Goal: Information Seeking & Learning: Learn about a topic

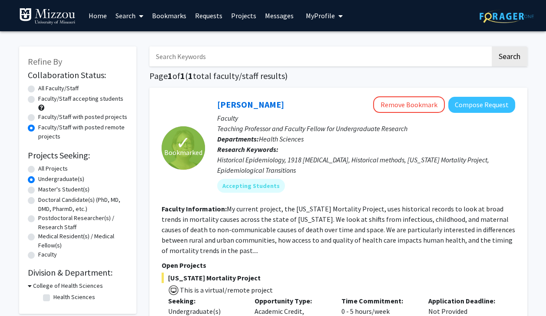
click at [165, 17] on link "Bookmarks" at bounding box center [169, 15] width 43 height 30
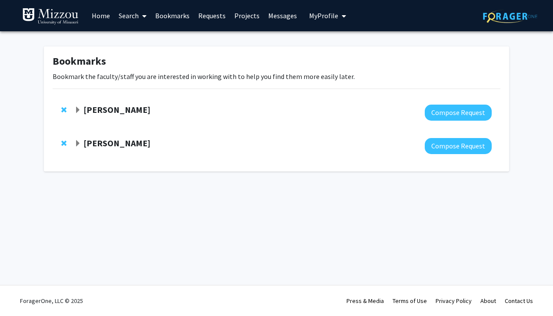
click at [83, 142] on strong "[PERSON_NAME]" at bounding box center [116, 143] width 67 height 11
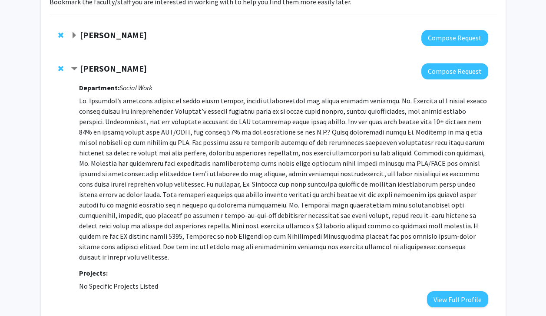
scroll to position [75, 0]
click at [111, 64] on strong "[PERSON_NAME]" at bounding box center [113, 68] width 67 height 11
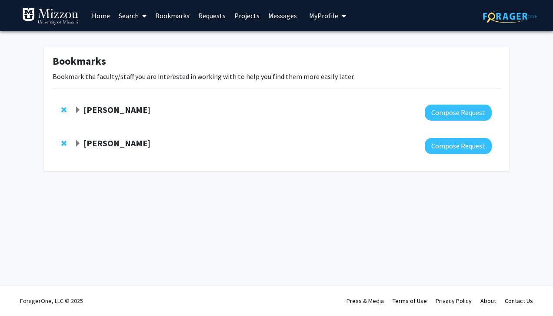
click at [129, 16] on link "Search" at bounding box center [132, 15] width 36 height 30
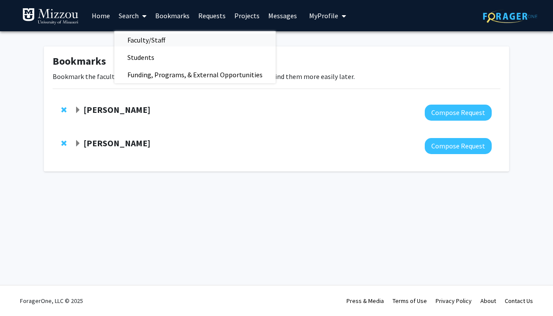
click at [144, 43] on span "Faculty/Staff" at bounding box center [146, 39] width 64 height 17
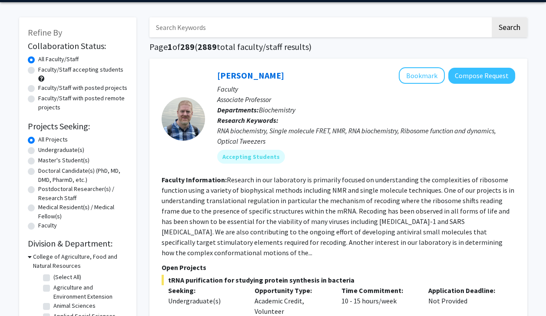
scroll to position [31, 0]
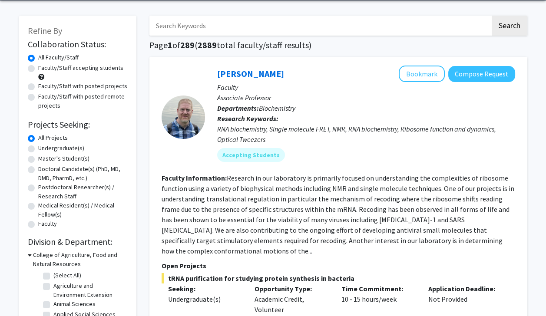
click at [70, 149] on label "Undergraduate(s)" at bounding box center [61, 148] width 46 height 9
click at [44, 149] on input "Undergraduate(s)" at bounding box center [41, 147] width 6 height 6
radio input "true"
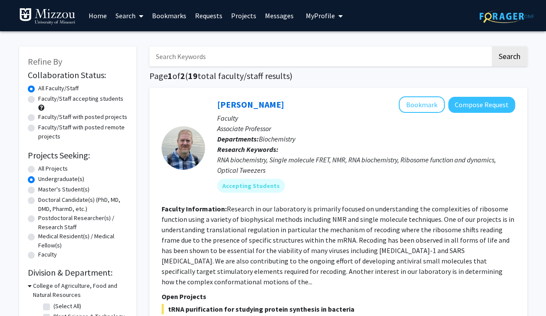
click at [80, 118] on label "Faculty/Staff with posted projects" at bounding box center [82, 117] width 89 height 9
click at [44, 118] on input "Faculty/Staff with posted projects" at bounding box center [41, 116] width 6 height 6
radio input "true"
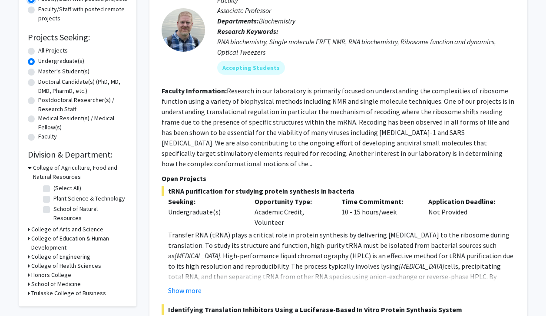
scroll to position [118, 0]
click at [26, 255] on div "Refine By Collaboration Status: Collaboration Status All Faculty/Staff Collabor…" at bounding box center [77, 117] width 117 height 378
click at [28, 262] on icon at bounding box center [29, 266] width 2 height 9
click at [51, 273] on fg-checkbox "Health Sciences Health Sciences" at bounding box center [84, 278] width 83 height 10
click at [53, 273] on label "Health Sciences" at bounding box center [74, 277] width 42 height 9
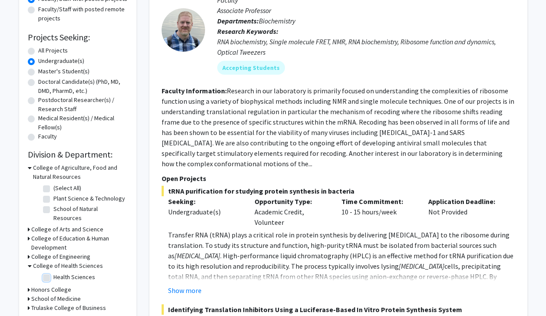
click at [53, 273] on input "Health Sciences" at bounding box center [56, 276] width 6 height 6
checkbox input "true"
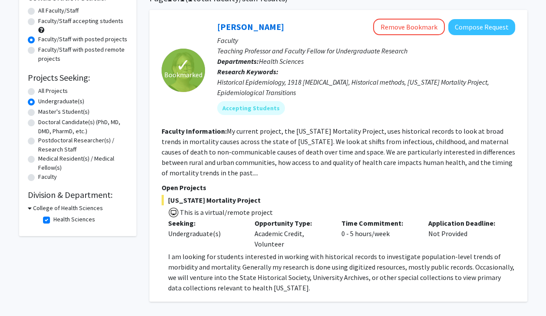
scroll to position [93, 0]
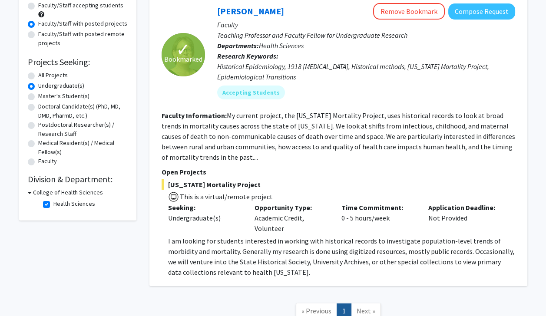
click at [30, 192] on icon at bounding box center [30, 192] width 4 height 9
click at [30, 192] on icon at bounding box center [29, 192] width 2 height 9
click at [53, 204] on label "Health Sciences" at bounding box center [74, 203] width 42 height 9
click at [53, 204] on input "Health Sciences" at bounding box center [56, 202] width 6 height 6
checkbox input "false"
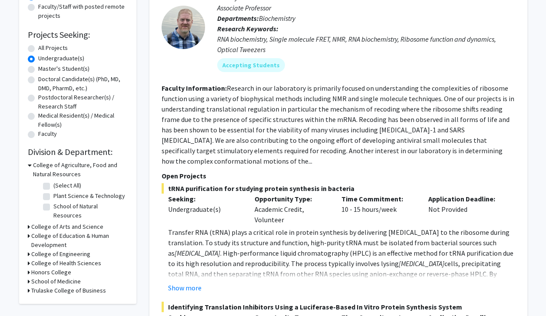
scroll to position [162, 0]
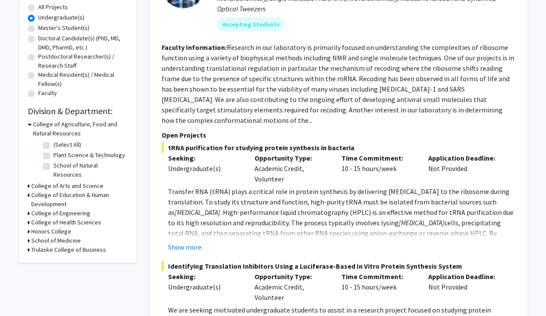
click at [26, 233] on div "Refine By Collaboration Status: Collaboration Status All Faculty/Staff Collabor…" at bounding box center [77, 74] width 117 height 378
click at [28, 236] on icon at bounding box center [29, 240] width 2 height 9
click at [53, 248] on label "(Select All)" at bounding box center [67, 252] width 28 height 9
click at [53, 248] on input "(Select All)" at bounding box center [56, 251] width 6 height 6
checkbox input "true"
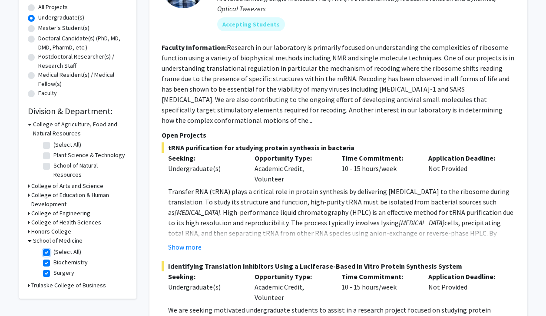
checkbox input "true"
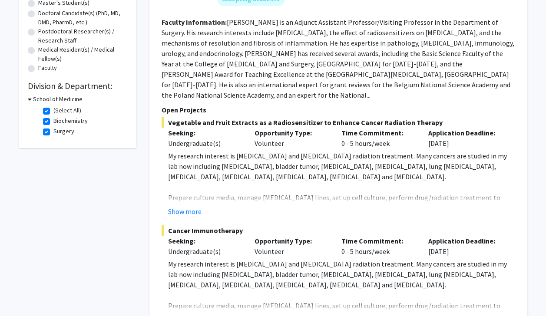
scroll to position [186, 0]
click at [180, 207] on button "Show more" at bounding box center [184, 212] width 33 height 10
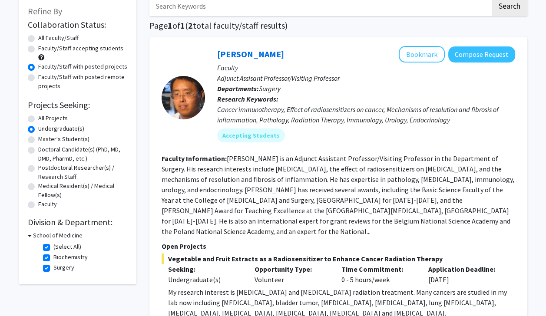
scroll to position [0, 0]
